Goal: Check status

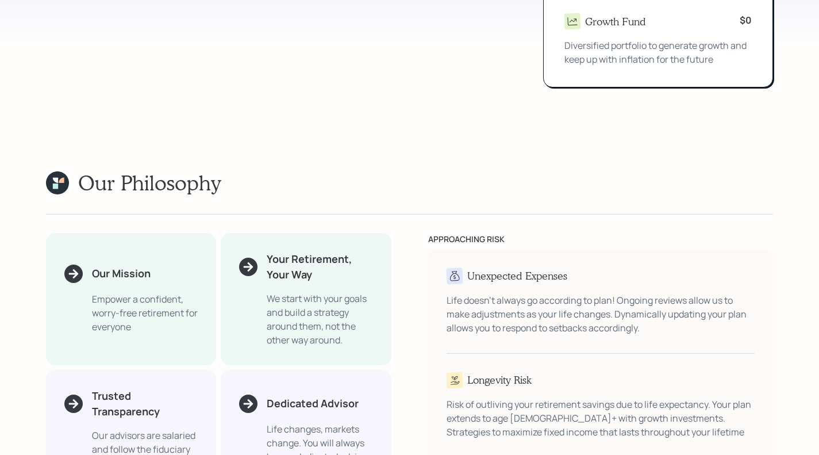
scroll to position [1300, 0]
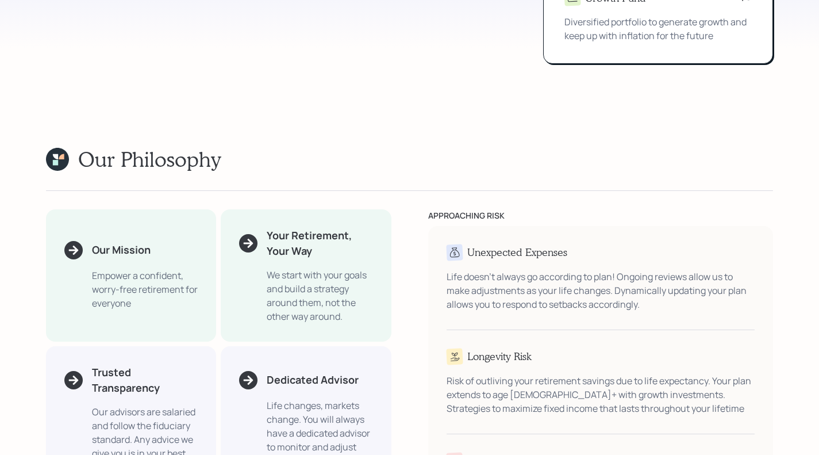
click at [282, 299] on div "We start with your goals and build a strategy around them, not the other way ar…" at bounding box center [320, 295] width 106 height 55
click at [149, 289] on div "Empower a confident, worry-free retirement for everyone" at bounding box center [145, 288] width 106 height 41
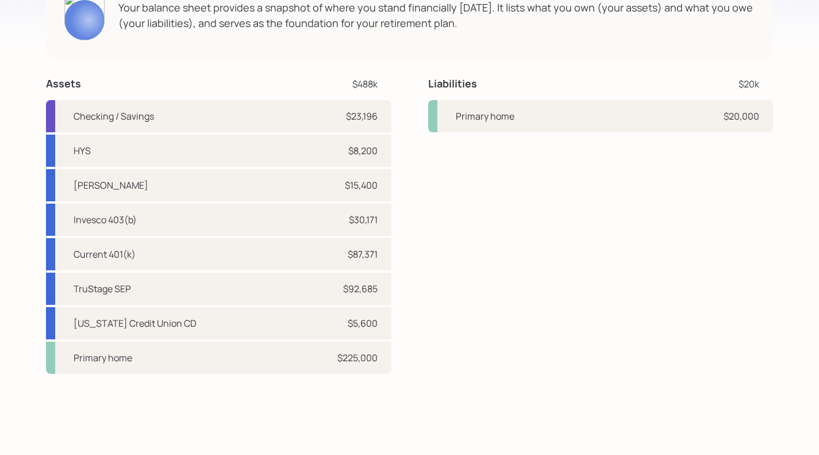
scroll to position [3212, 0]
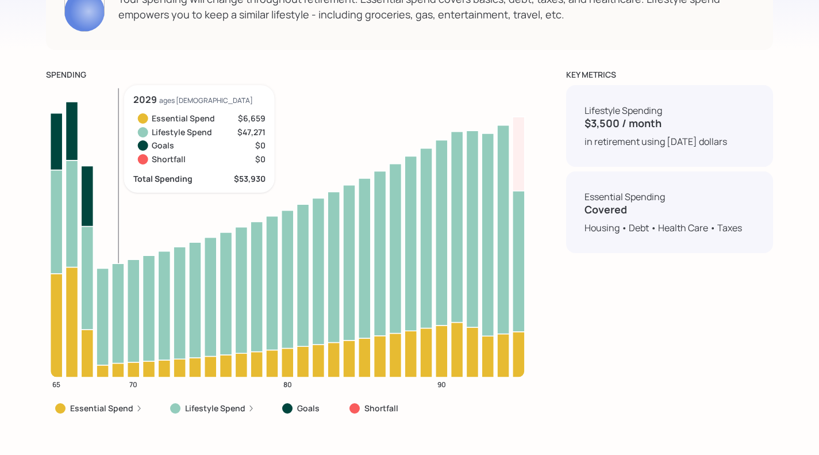
scroll to position [4356, 0]
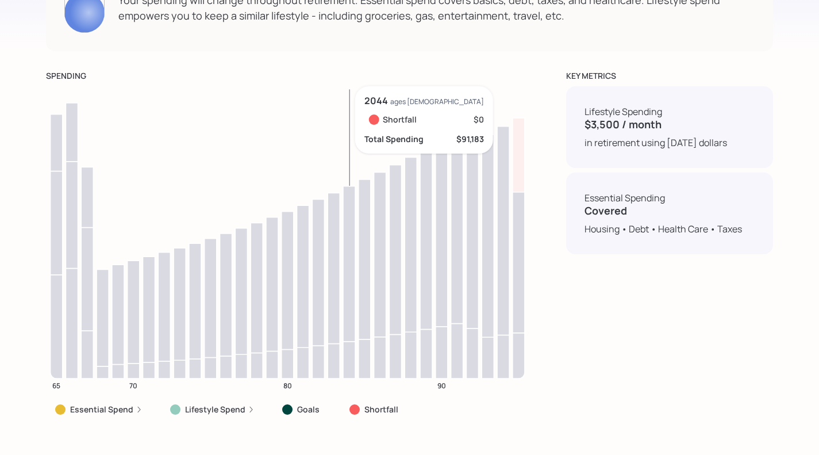
click at [147, 162] on icon "65 70 80 90" at bounding box center [287, 242] width 483 height 312
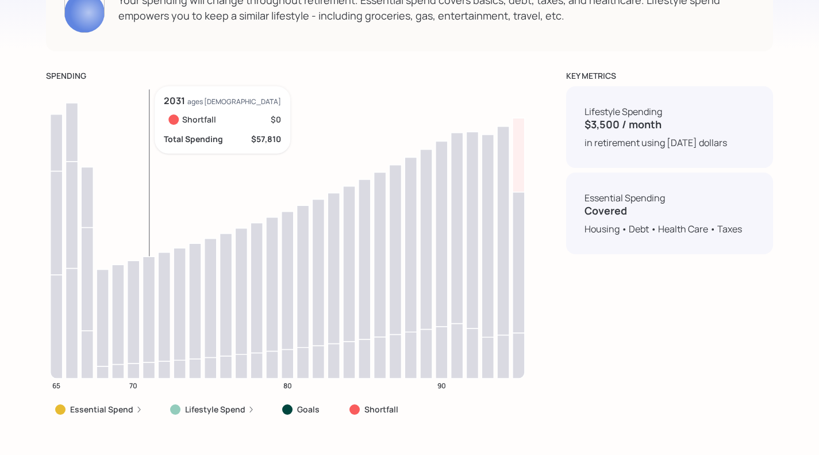
click at [290, 415] on div "Goals" at bounding box center [302, 408] width 40 height 11
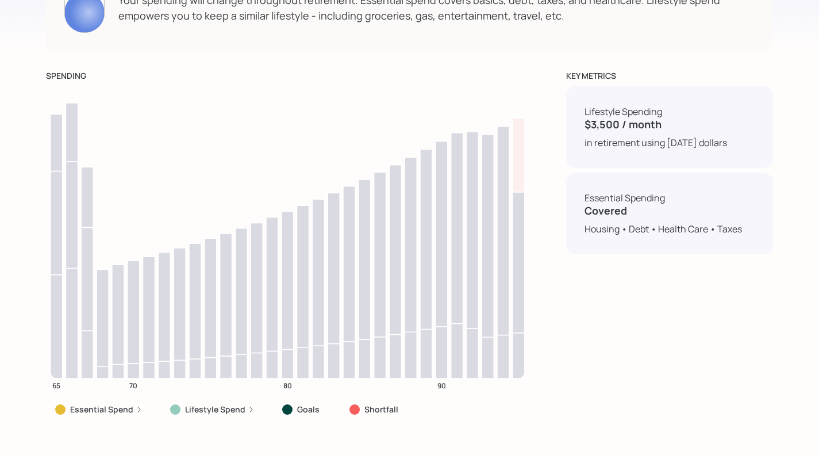
click at [383, 415] on label "Shortfall" at bounding box center [381, 408] width 34 height 11
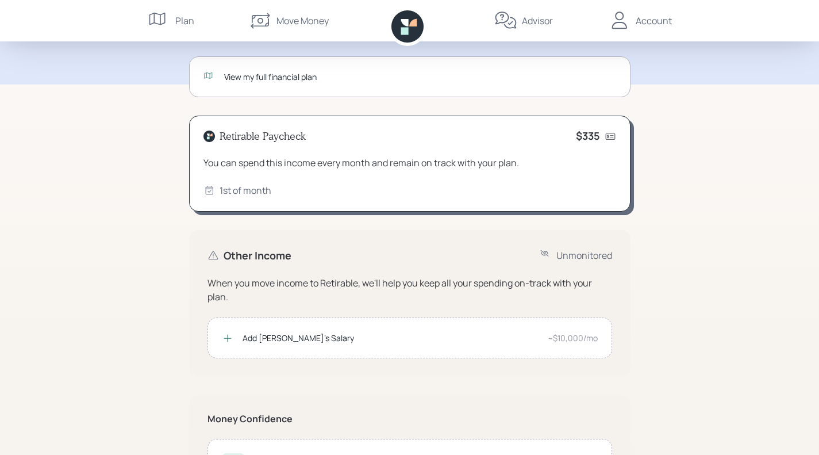
scroll to position [203, 0]
